Goal: Consume media (video, audio)

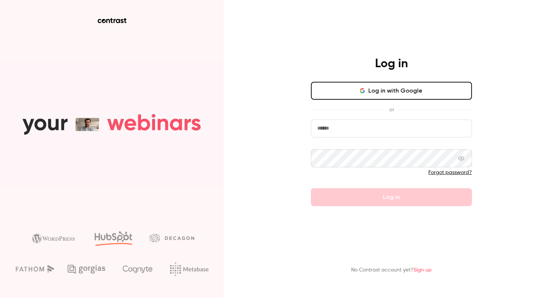
type input "**********"
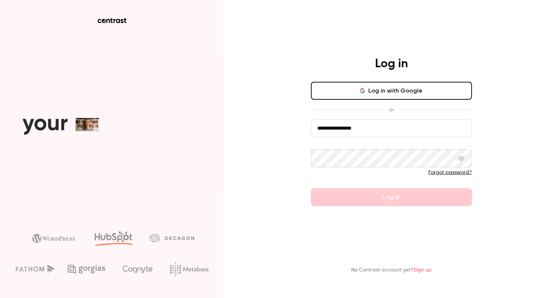
click at [375, 197] on form "**********" at bounding box center [391, 162] width 161 height 86
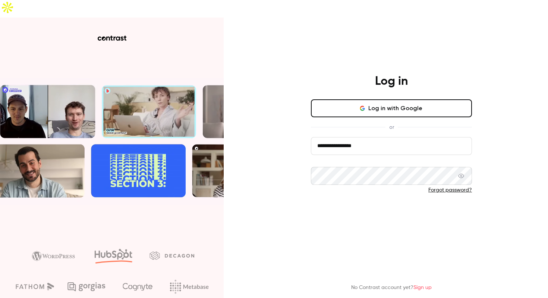
click at [384, 205] on button "Log in" at bounding box center [391, 214] width 161 height 18
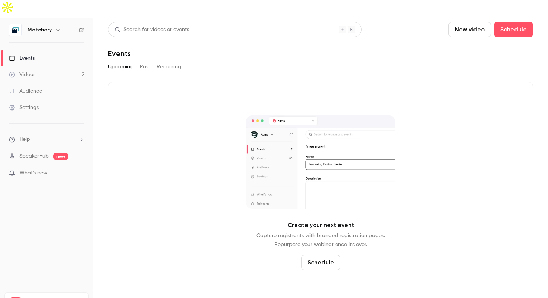
click at [41, 66] on link "Videos 2" at bounding box center [46, 74] width 93 height 16
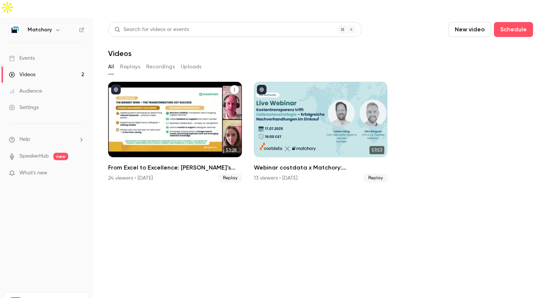
click at [194, 114] on div "From Excel to Excellence: Kesseböhmer’s Sourcing Transformation" at bounding box center [175, 119] width 134 height 75
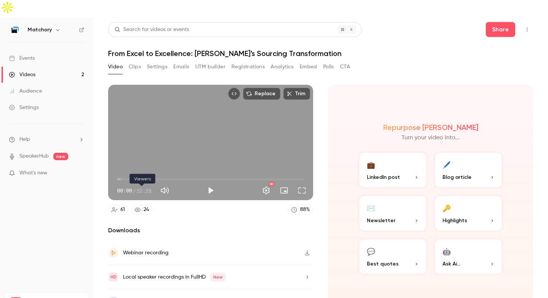
click at [145, 205] on div "24" at bounding box center [147, 209] width 6 height 8
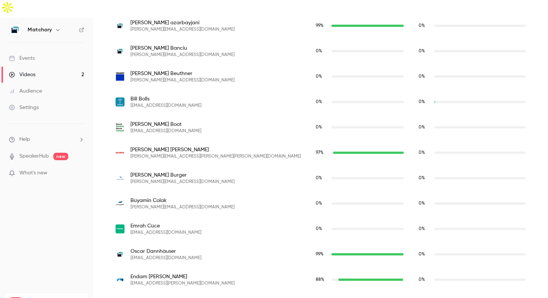
scroll to position [415, 0]
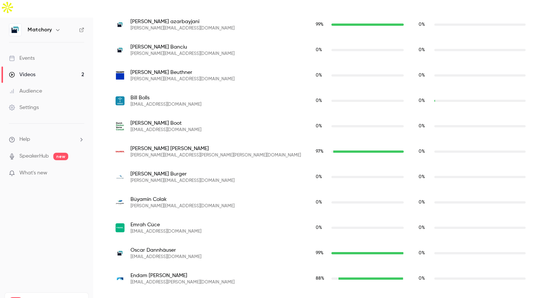
click at [316, 148] on div "97 %" at bounding box center [360, 151] width 88 height 7
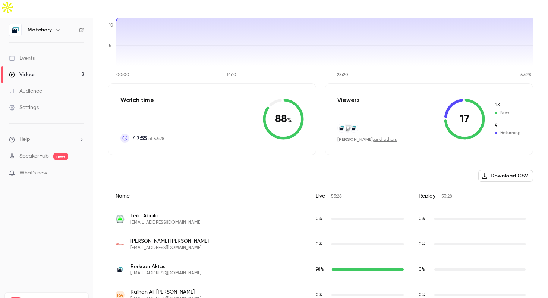
scroll to position [0, 0]
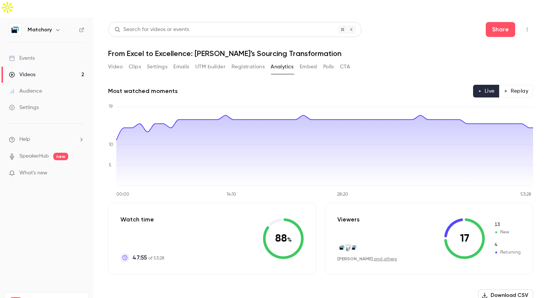
click at [452, 218] on icon at bounding box center [453, 227] width 19 height 19
click at [485, 226] on icon at bounding box center [464, 238] width 41 height 41
click at [482, 227] on icon at bounding box center [464, 238] width 41 height 41
click at [524, 85] on button "Replay" at bounding box center [516, 91] width 34 height 13
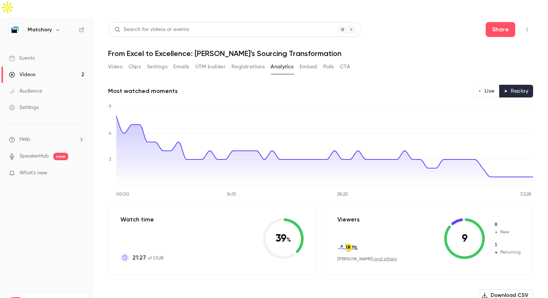
click at [485, 85] on button "Live" at bounding box center [486, 91] width 26 height 13
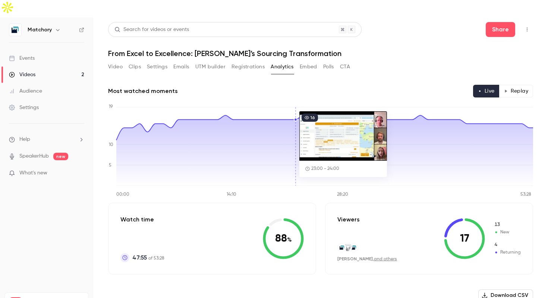
click at [121, 61] on button "Video" at bounding box center [115, 67] width 15 height 12
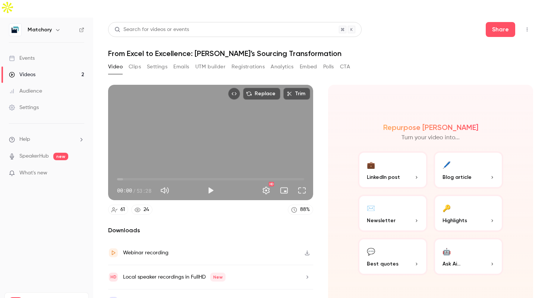
click at [177, 272] on div "Local speaker recordings in FullHD New" at bounding box center [174, 276] width 103 height 9
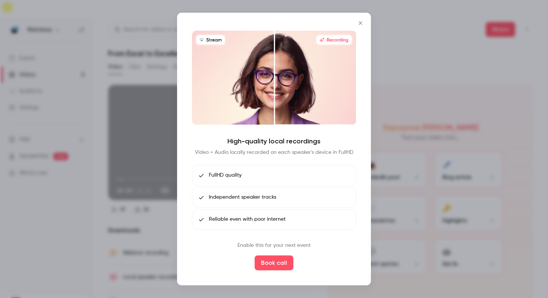
click at [360, 21] on icon "Close" at bounding box center [360, 23] width 9 height 6
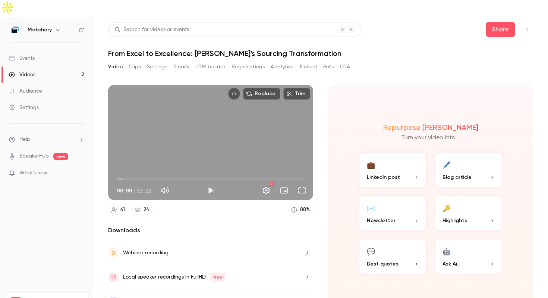
type input "*****"
click at [157, 173] on span "00:00" at bounding box center [210, 179] width 187 height 12
click at [153, 61] on button "Settings" at bounding box center [157, 67] width 21 height 12
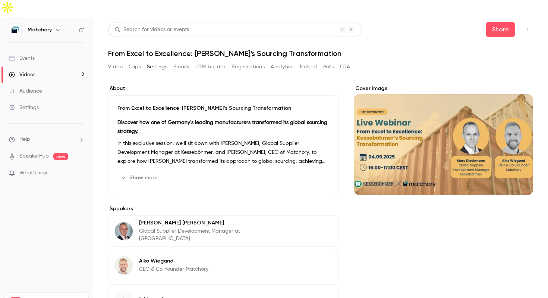
click at [137, 61] on button "Clips" at bounding box center [135, 67] width 12 height 12
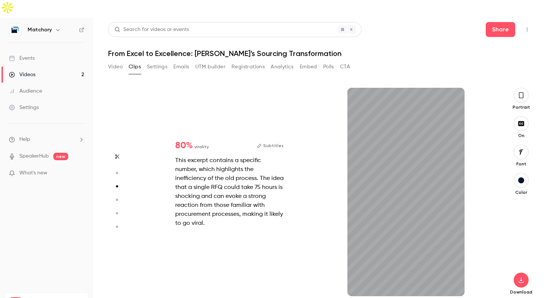
scroll to position [428, 0]
type input "*"
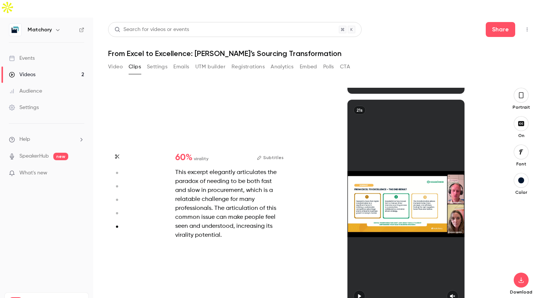
scroll to position [1058, 0]
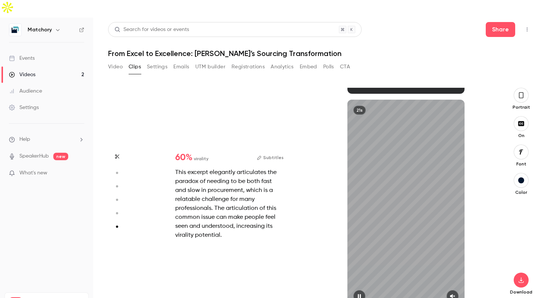
click at [399, 180] on div "21s" at bounding box center [405, 204] width 117 height 208
type input "*"
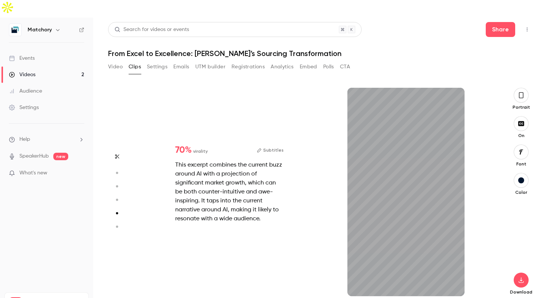
scroll to position [856, 0]
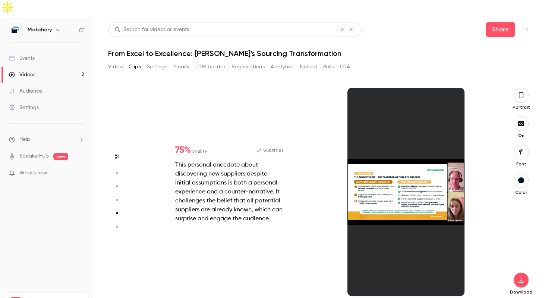
type input "*"
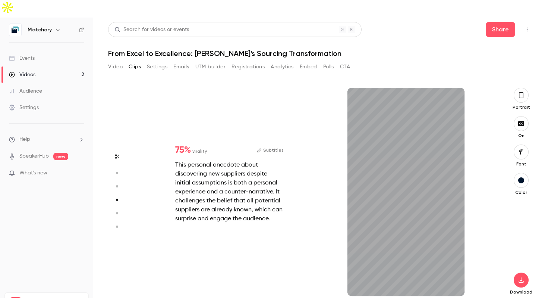
type input "*"
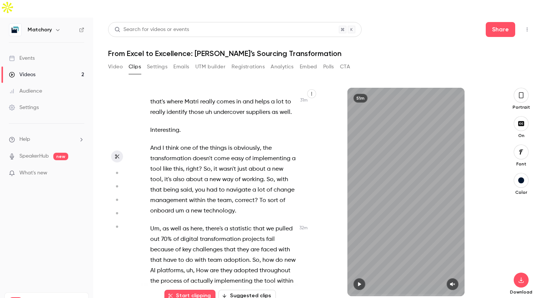
scroll to position [5948, 0]
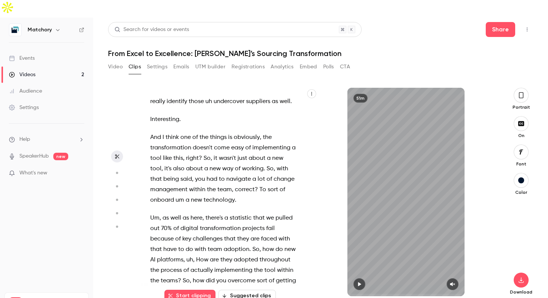
click at [248, 213] on span "statistic" at bounding box center [241, 218] width 22 height 10
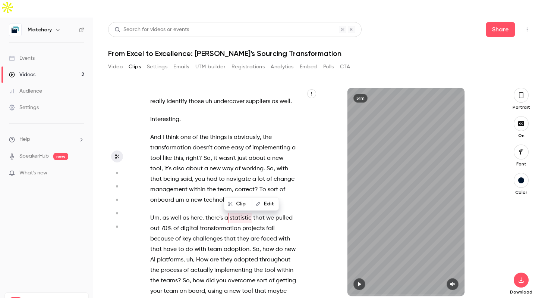
scroll to position [5939, 0]
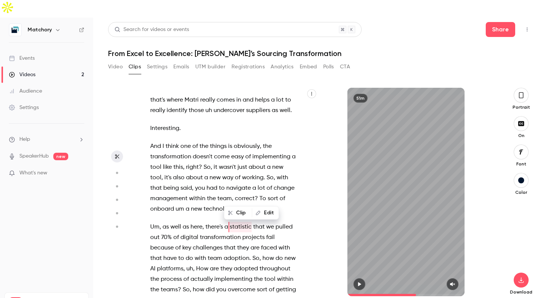
click at [211, 221] on span "there's" at bounding box center [214, 226] width 18 height 10
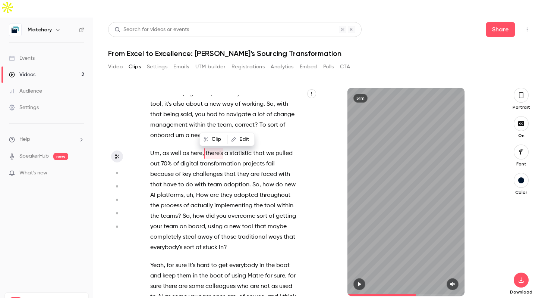
click at [183, 260] on span "sure" at bounding box center [181, 265] width 11 height 10
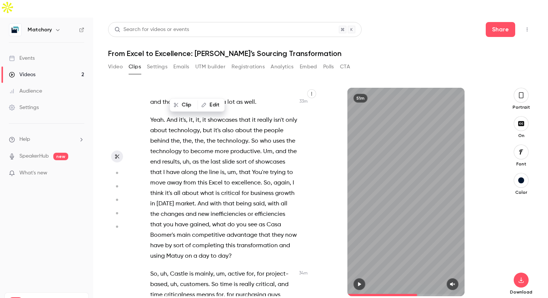
scroll to position [6297, 0]
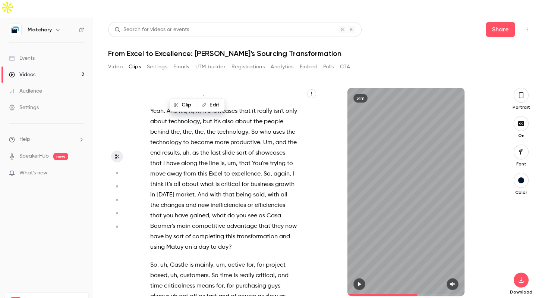
click at [179, 242] on span "Matuy" at bounding box center [174, 247] width 17 height 10
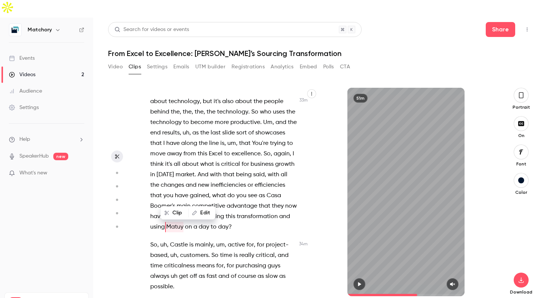
type input "******"
click at [196, 210] on icon "button" at bounding box center [194, 212] width 5 height 5
type input "********"
click at [264, 208] on button "Replace" at bounding box center [254, 215] width 34 height 15
click at [199, 221] on span "on" at bounding box center [197, 226] width 7 height 10
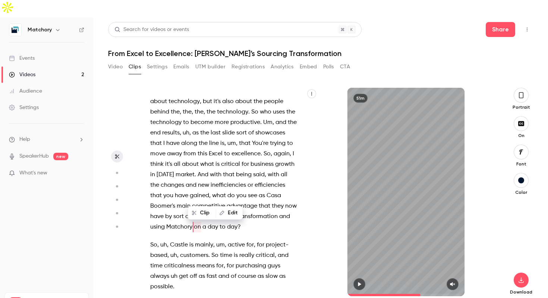
click at [188, 221] on span "Matchory" at bounding box center [179, 226] width 26 height 10
click at [228, 221] on span "day" at bounding box center [232, 226] width 10 height 10
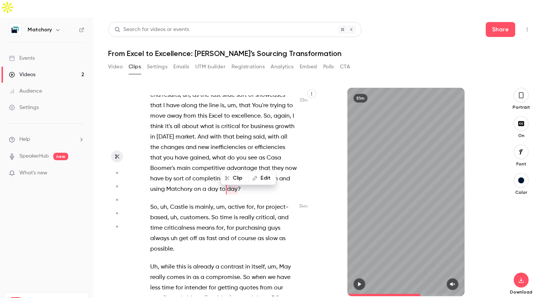
scroll to position [6359, 0]
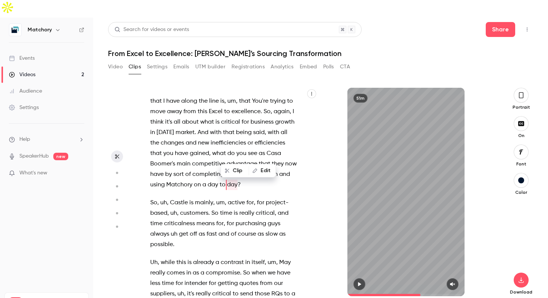
click at [199, 229] on span "as" at bounding box center [202, 234] width 6 height 10
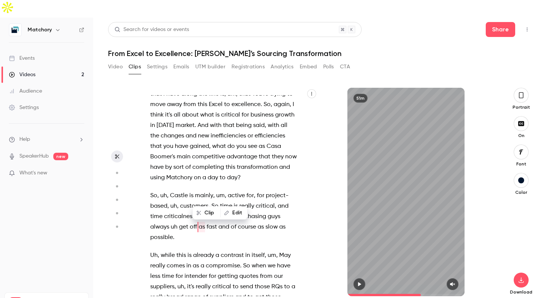
click at [185, 211] on span "criticalness" at bounding box center [179, 216] width 31 height 10
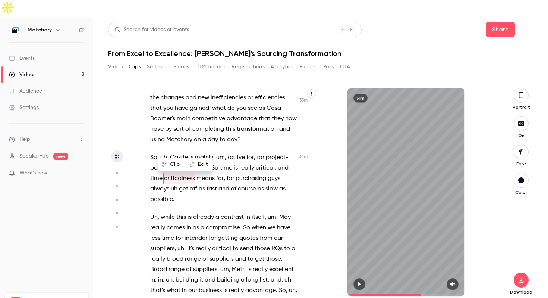
click at [223, 243] on span "critical" at bounding box center [221, 248] width 19 height 10
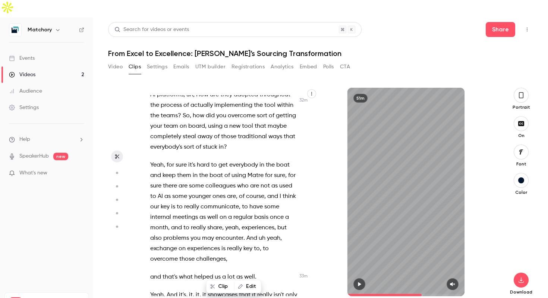
scroll to position [6109, 0]
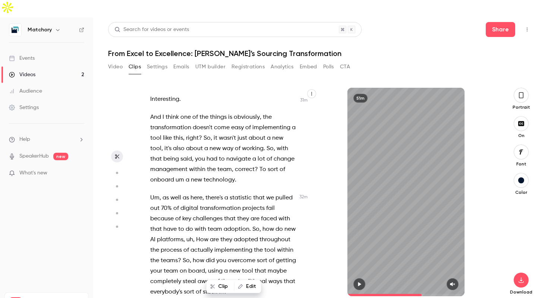
click at [188, 174] on span "a" at bounding box center [188, 179] width 4 height 10
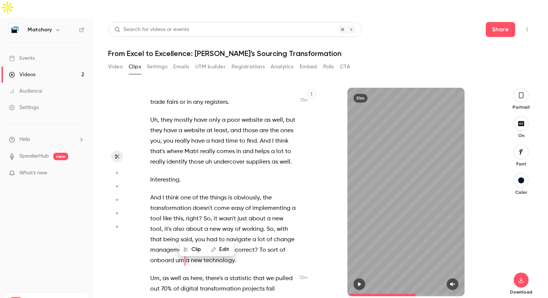
scroll to position [5885, 0]
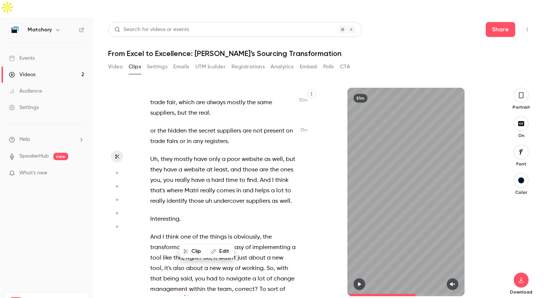
click at [206, 175] on span "a" at bounding box center [208, 180] width 4 height 10
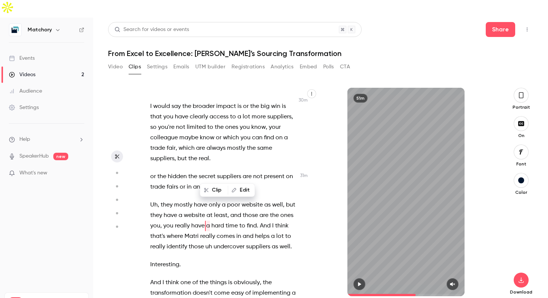
scroll to position [5802, 0]
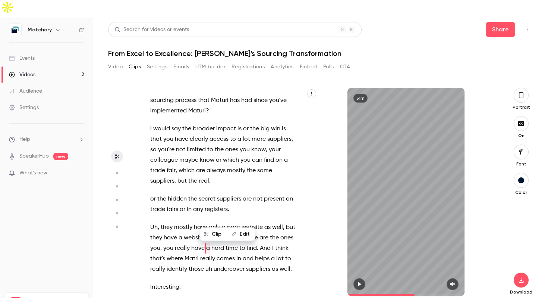
click at [188, 165] on span "which" at bounding box center [187, 170] width 16 height 10
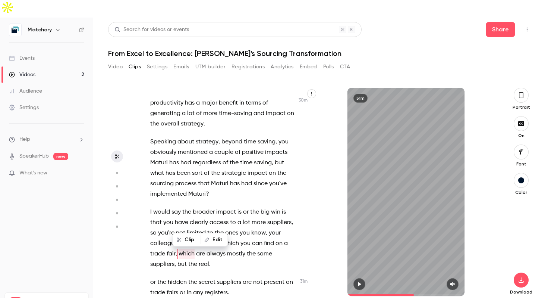
click at [188, 168] on span "been" at bounding box center [184, 173] width 14 height 10
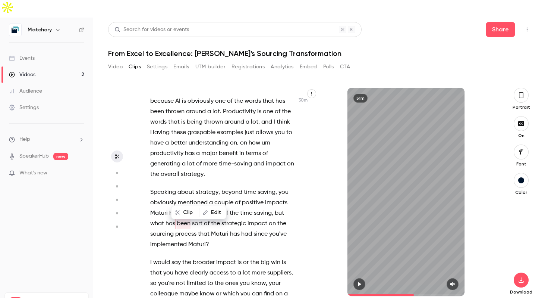
scroll to position [5644, 0]
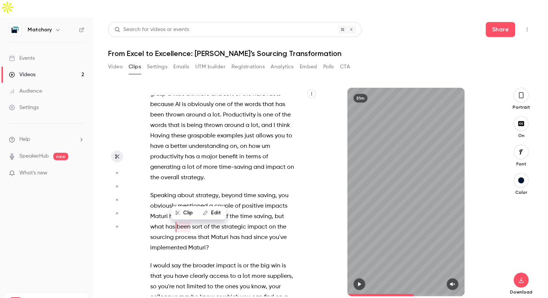
click at [173, 151] on span "productivity" at bounding box center [166, 156] width 33 height 10
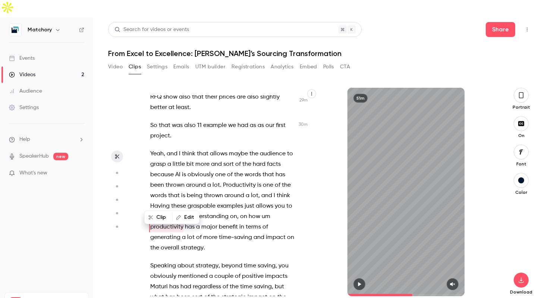
scroll to position [5557, 0]
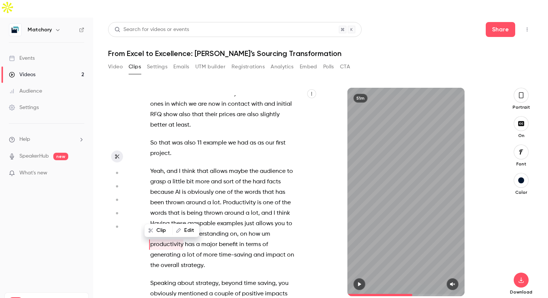
click at [211, 218] on span "graspable" at bounding box center [202, 223] width 28 height 10
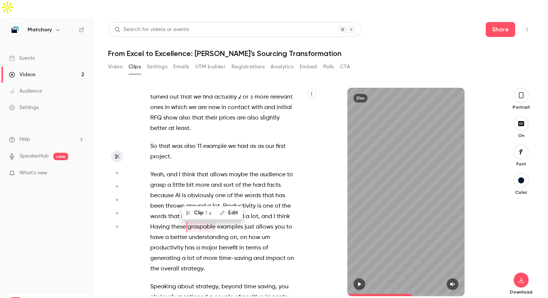
click at [195, 190] on span "obviously" at bounding box center [201, 195] width 26 height 10
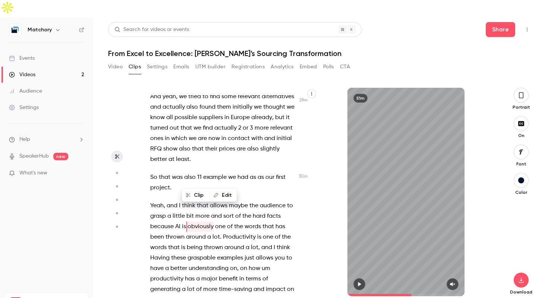
scroll to position [5522, 0]
click at [161, 201] on span "Yeah" at bounding box center [156, 206] width 13 height 10
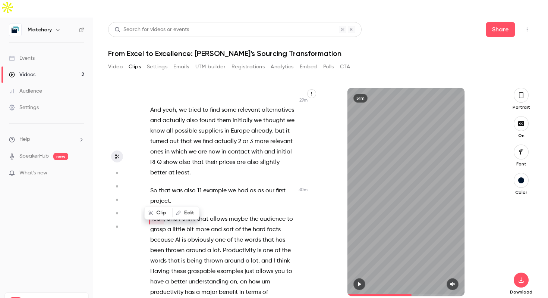
scroll to position [5501, 0]
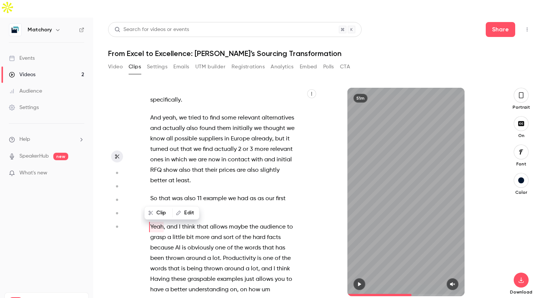
click at [155, 165] on span "RFQ" at bounding box center [156, 170] width 12 height 10
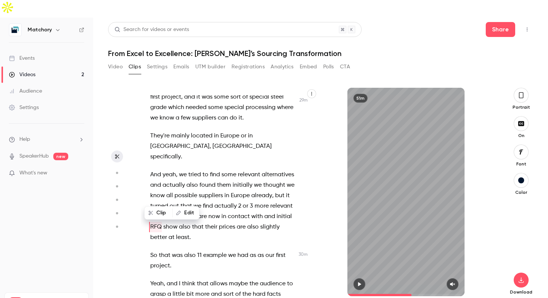
click at [213, 141] on span "[GEOGRAPHIC_DATA]" at bounding box center [242, 146] width 59 height 10
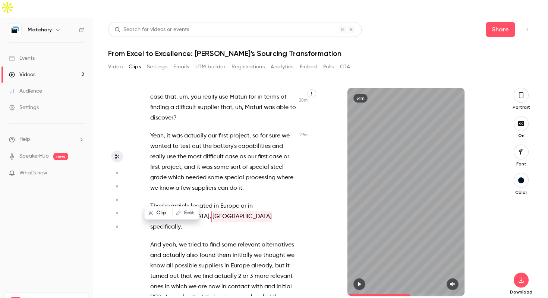
click at [165, 141] on span "wanted" at bounding box center [160, 146] width 21 height 10
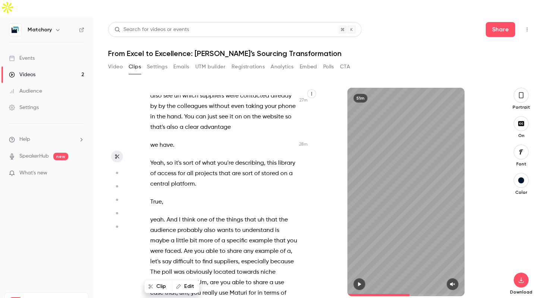
scroll to position [5169, 0]
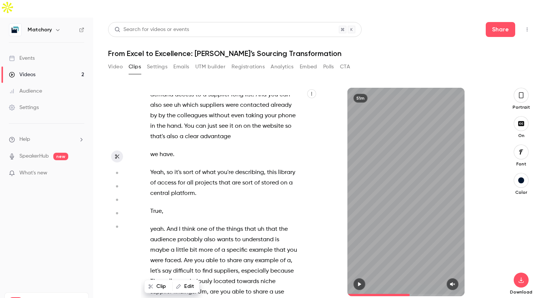
click at [191, 177] on span "all" at bounding box center [190, 182] width 7 height 10
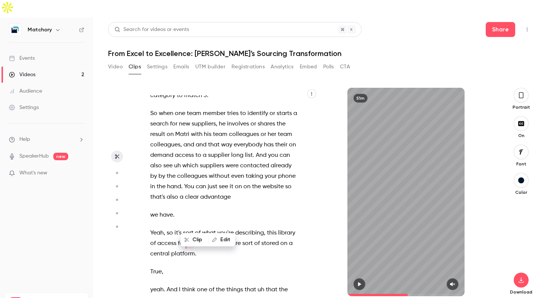
click at [190, 160] on span "which" at bounding box center [190, 165] width 16 height 10
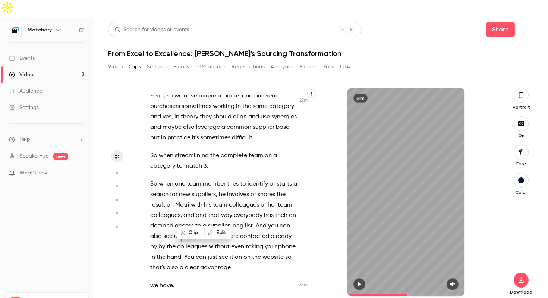
scroll to position [5039, 0]
click at [184, 160] on span "match" at bounding box center [193, 165] width 18 height 10
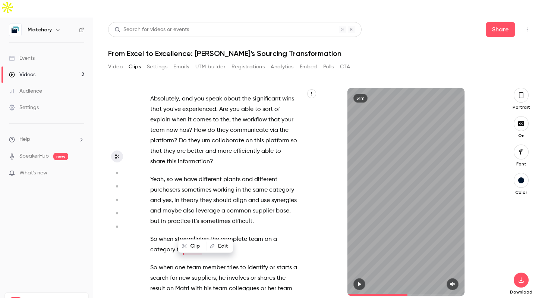
click at [183, 135] on span "Do" at bounding box center [183, 140] width 8 height 10
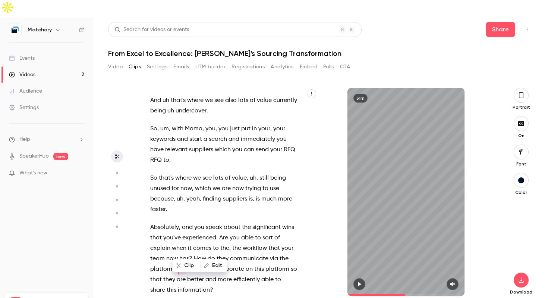
click at [187, 123] on span "Mama" at bounding box center [194, 128] width 18 height 10
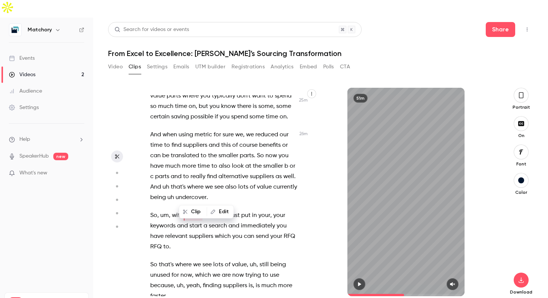
scroll to position [4739, 0]
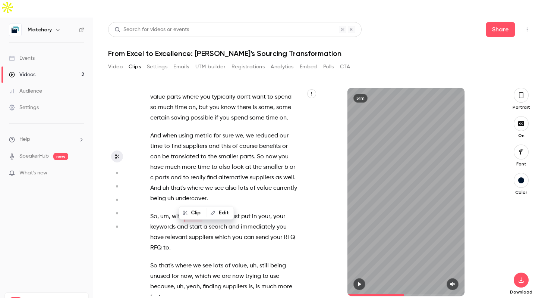
click at [191, 130] on span "using" at bounding box center [186, 135] width 15 height 10
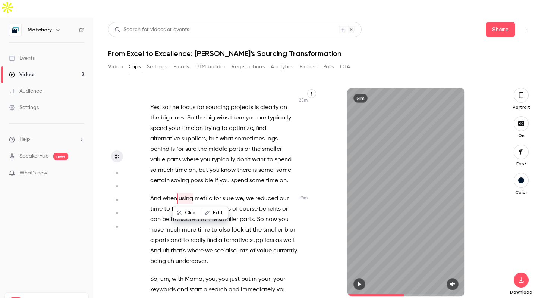
scroll to position [4658, 0]
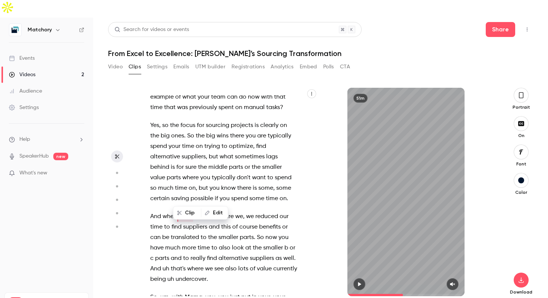
click at [165, 172] on span "value" at bounding box center [157, 177] width 15 height 10
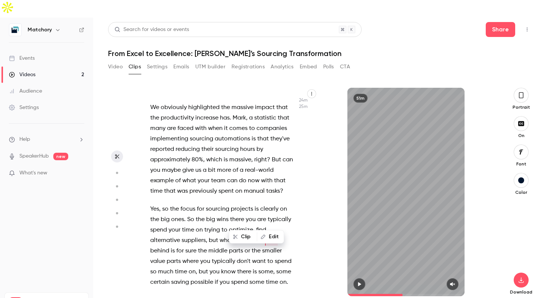
scroll to position [4575, 0]
click at [195, 133] on span "sourcing" at bounding box center [201, 138] width 23 height 10
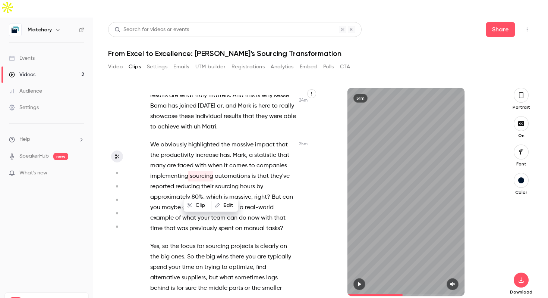
scroll to position [4497, 0]
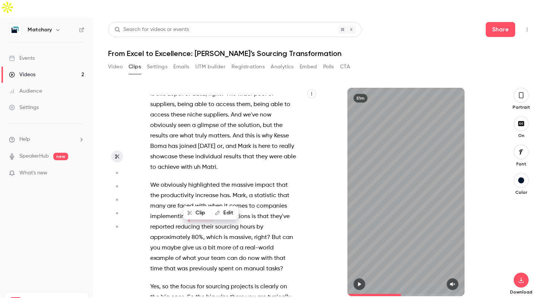
click at [183, 180] on span "obviously" at bounding box center [174, 185] width 26 height 10
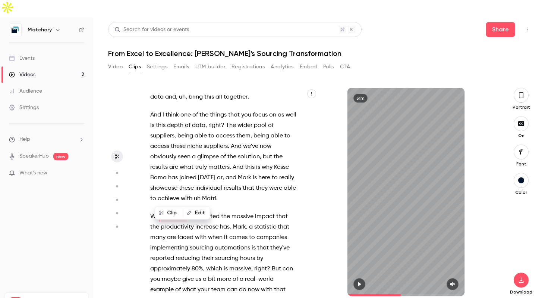
click at [213, 211] on span "highlighted" at bounding box center [203, 216] width 31 height 10
click at [212, 263] on span "which" at bounding box center [214, 268] width 16 height 10
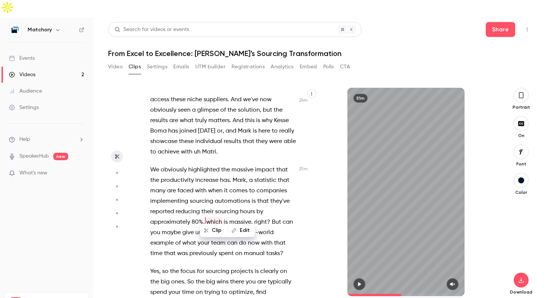
scroll to position [4518, 0]
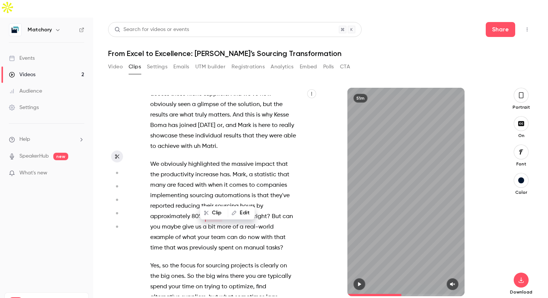
click at [185, 211] on span "approximately" at bounding box center [170, 216] width 40 height 10
type input "******"
